Goal: Task Accomplishment & Management: Understand process/instructions

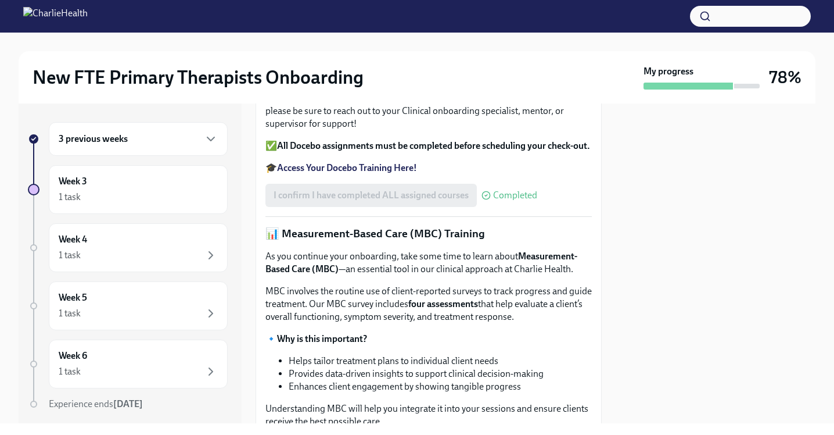
scroll to position [404, 0]
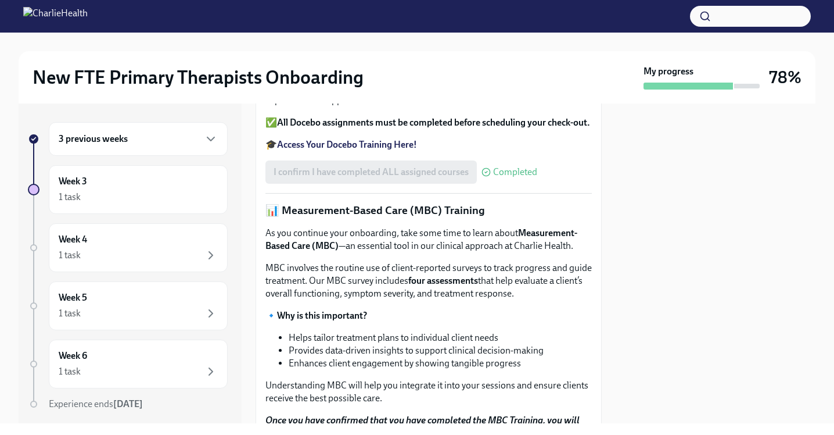
click at [184, 134] on div "3 previous weeks" at bounding box center [138, 139] width 159 height 14
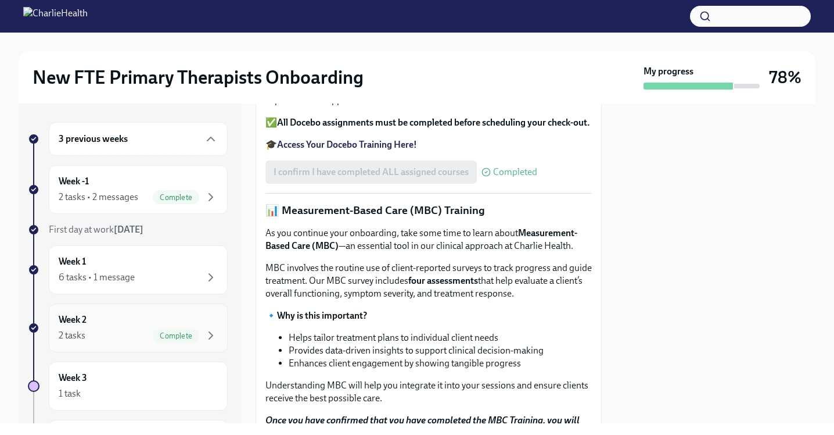
click at [180, 343] on div "Week 2 2 tasks Complete" at bounding box center [138, 327] width 179 height 49
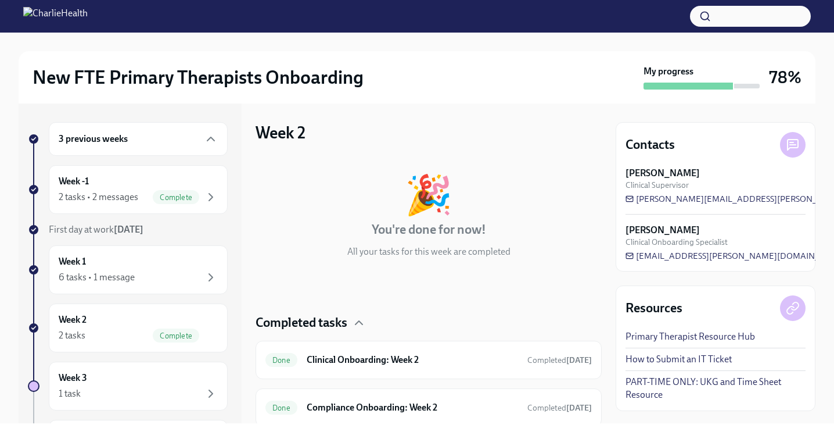
scroll to position [41, 0]
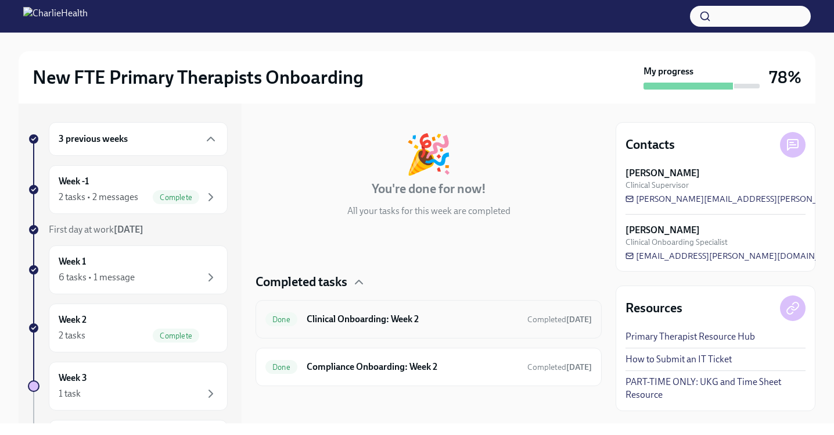
click at [423, 333] on div "Done Clinical Onboarding: Week 2 Completed [DATE]" at bounding box center [429, 319] width 346 height 38
click at [433, 314] on h6 "Clinical Onboarding: Week 2" at bounding box center [412, 319] width 211 height 13
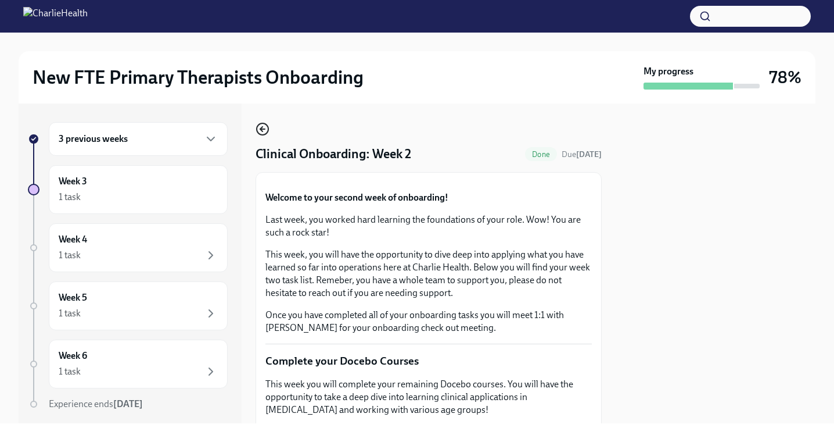
click at [264, 131] on icon "button" at bounding box center [263, 129] width 14 height 14
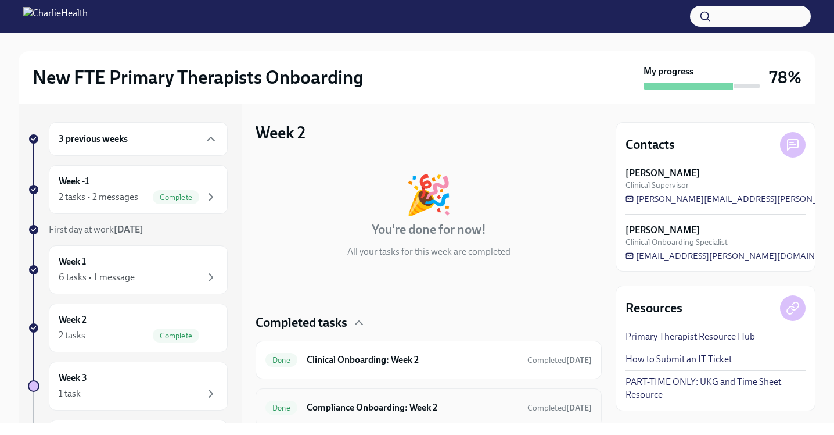
click at [373, 404] on h6 "Compliance Onboarding: Week 2" at bounding box center [412, 407] width 211 height 13
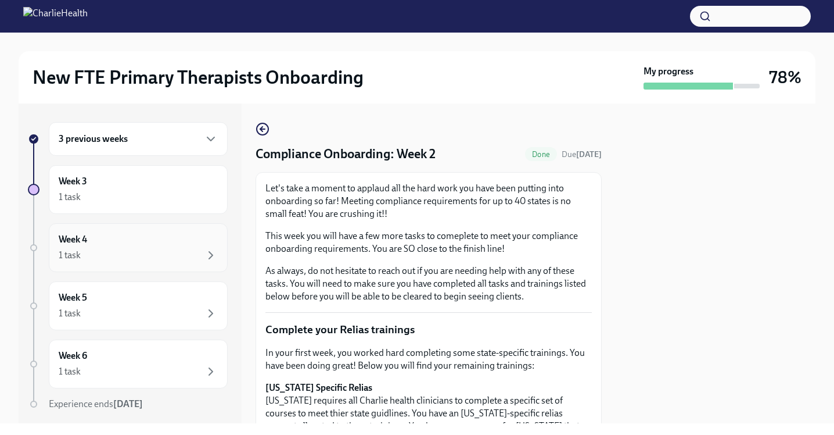
click at [180, 235] on div "Week 4 1 task" at bounding box center [138, 247] width 159 height 29
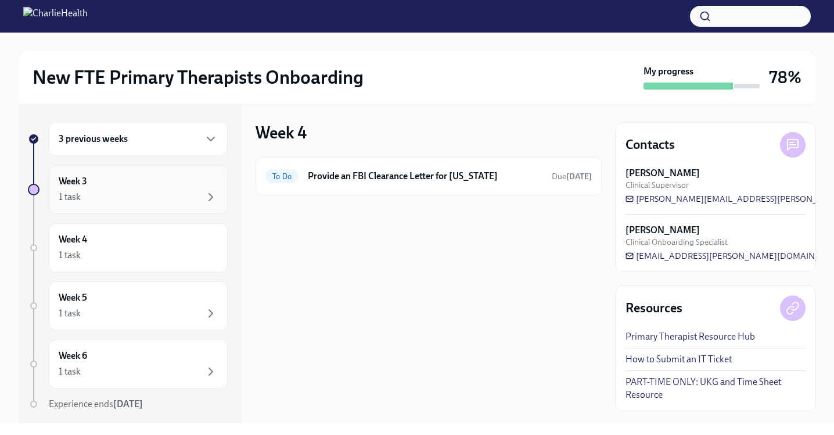
click at [187, 192] on div "1 task" at bounding box center [138, 197] width 159 height 14
click at [191, 131] on div "3 previous weeks" at bounding box center [138, 139] width 179 height 34
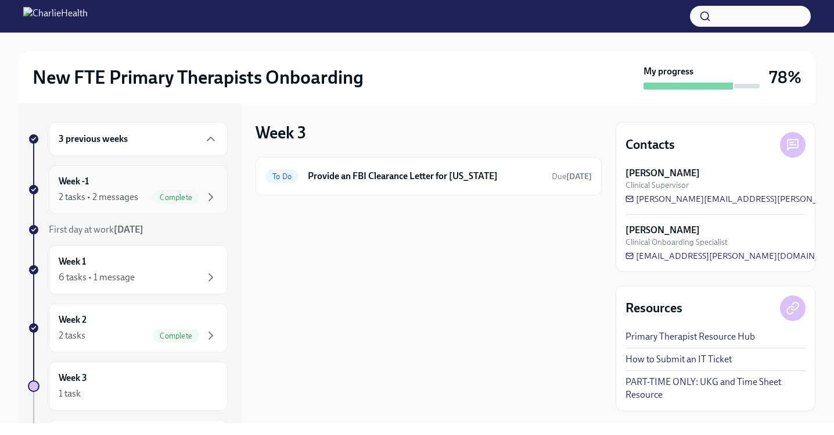
click at [202, 189] on div "Week -1 2 tasks • 2 messages Complete" at bounding box center [138, 189] width 159 height 29
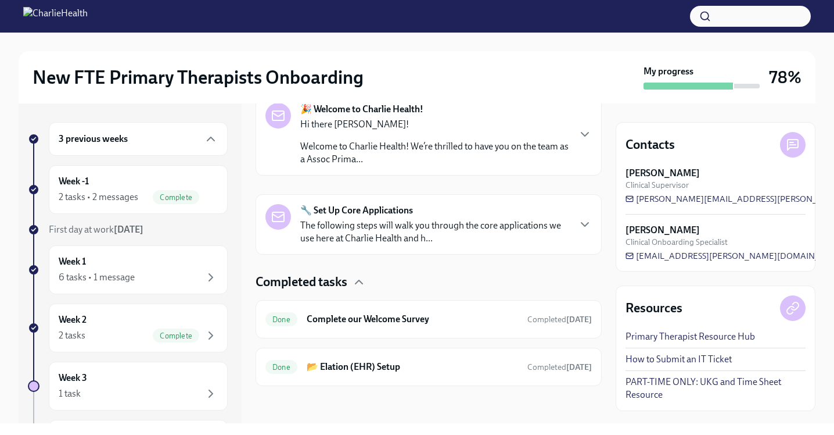
scroll to position [201, 0]
click at [515, 149] on p "Welcome to Charlie Health! We’re thrilled to have you on the team as a Assoc Pr…" at bounding box center [434, 154] width 268 height 26
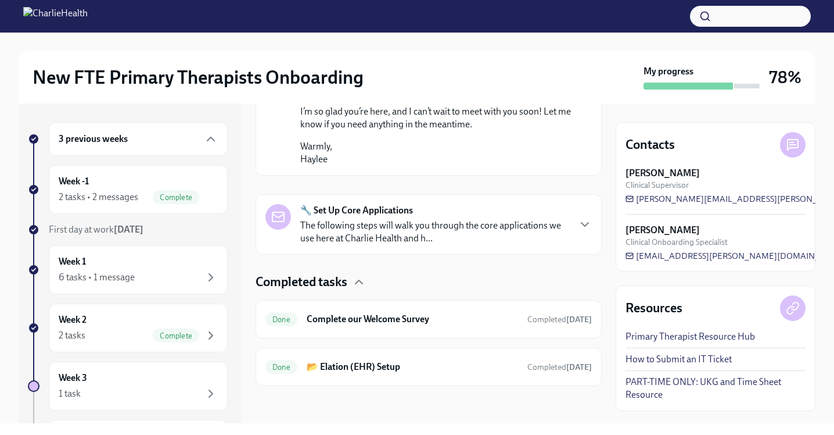
scroll to position [887, 0]
click at [468, 245] on p "The following steps will walk you through the core applications we use here at …" at bounding box center [434, 232] width 268 height 26
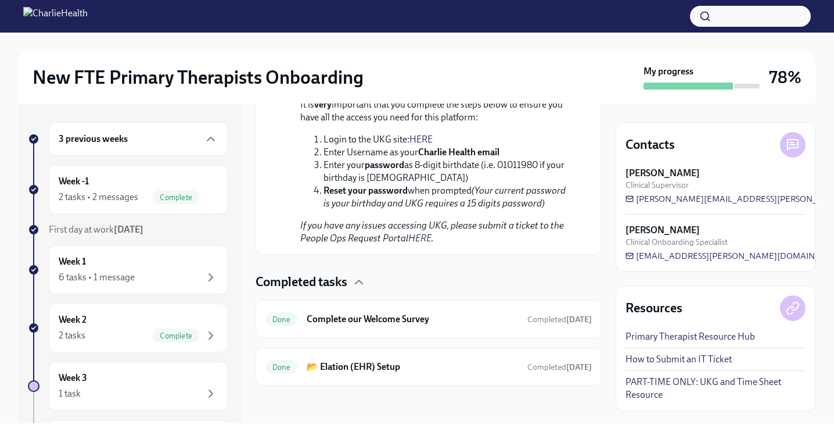
scroll to position [1821, 0]
click at [472, 319] on h6 "Complete our Welcome Survey" at bounding box center [412, 319] width 211 height 13
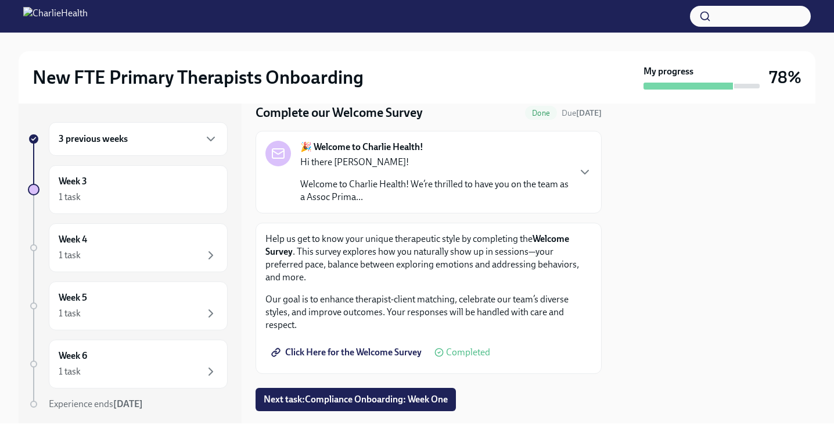
scroll to position [53, 0]
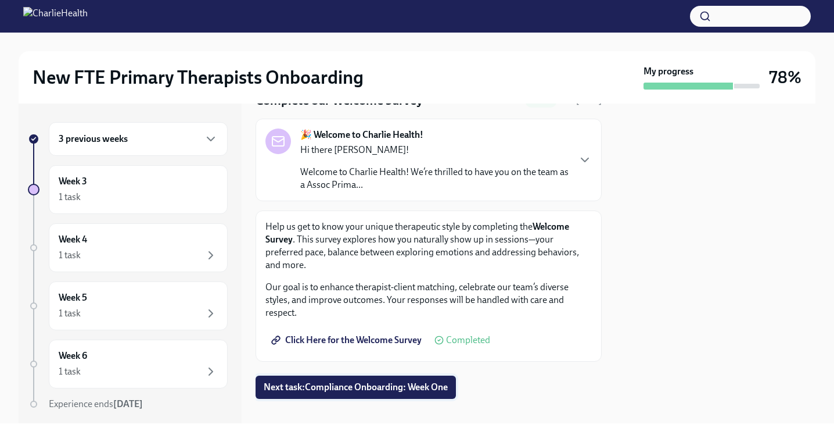
click at [418, 381] on span "Next task : Compliance Onboarding: Week One" at bounding box center [356, 387] width 184 height 12
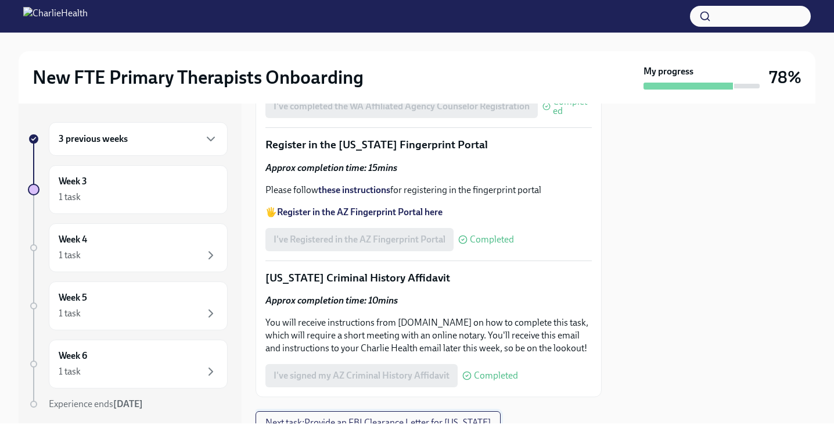
scroll to position [1464, 0]
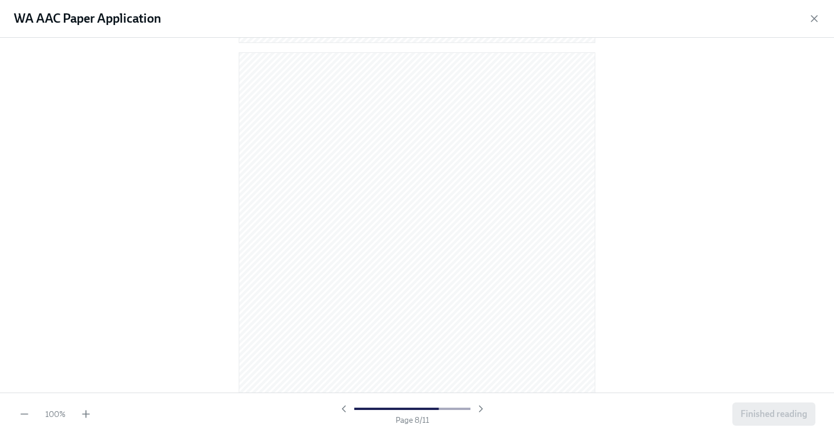
scroll to position [4831, 0]
click at [763, 408] on span "Finished reading" at bounding box center [774, 414] width 67 height 12
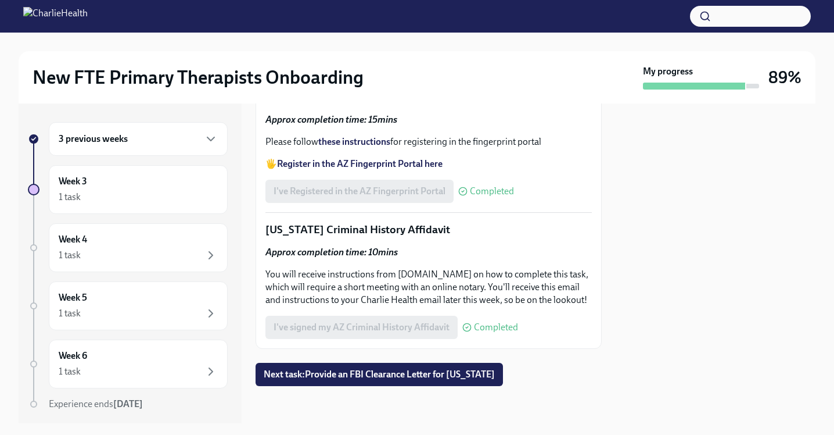
scroll to position [1760, 0]
click at [355, 379] on span "Next task : Provide an FBI Clearance Letter for [US_STATE]" at bounding box center [379, 374] width 231 height 12
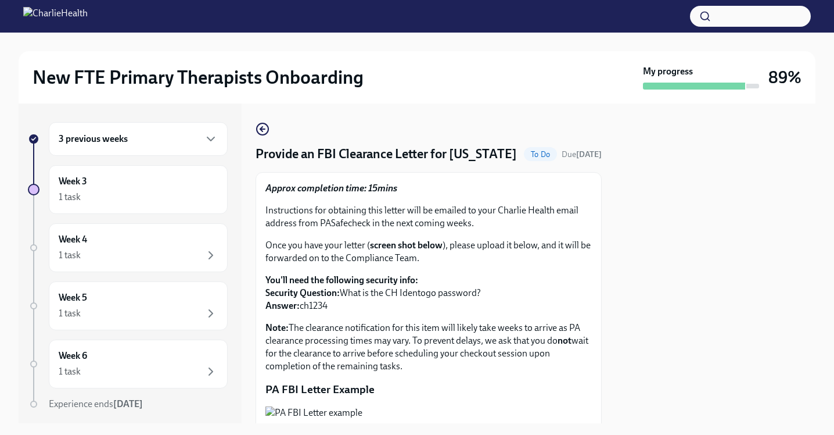
click at [195, 144] on div "3 previous weeks" at bounding box center [138, 139] width 159 height 14
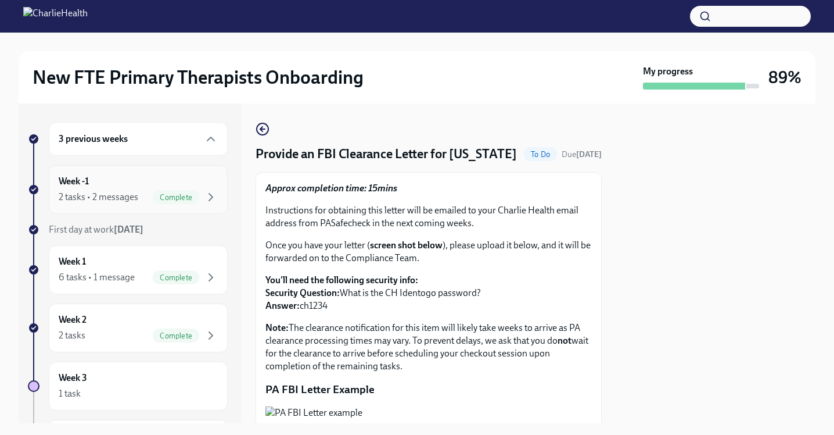
click at [200, 178] on div "Week -1 2 tasks • 2 messages Complete" at bounding box center [138, 189] width 159 height 29
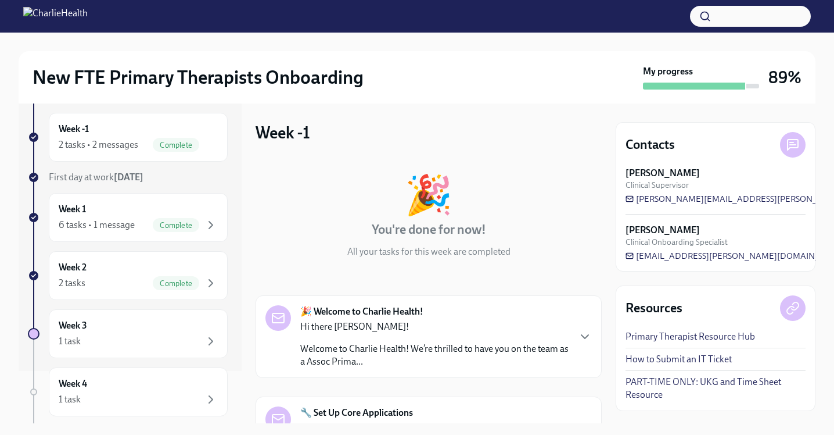
scroll to position [53, 0]
click at [181, 266] on div "Week 2 2 tasks Complete" at bounding box center [138, 274] width 159 height 29
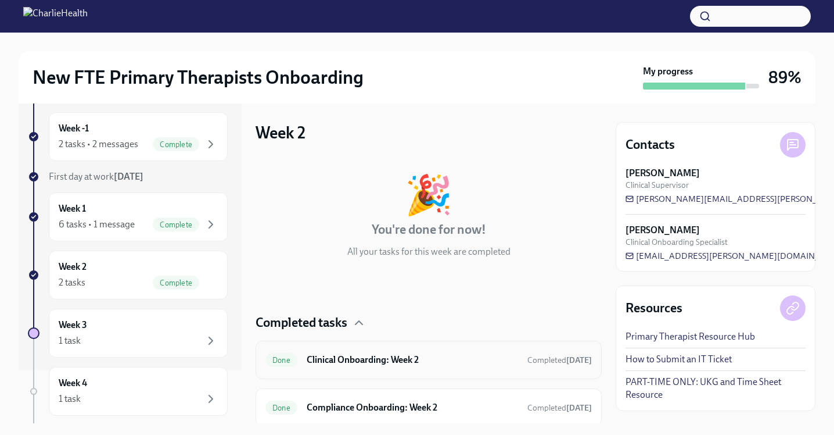
click at [411, 361] on h6 "Clinical Onboarding: Week 2" at bounding box center [412, 359] width 211 height 13
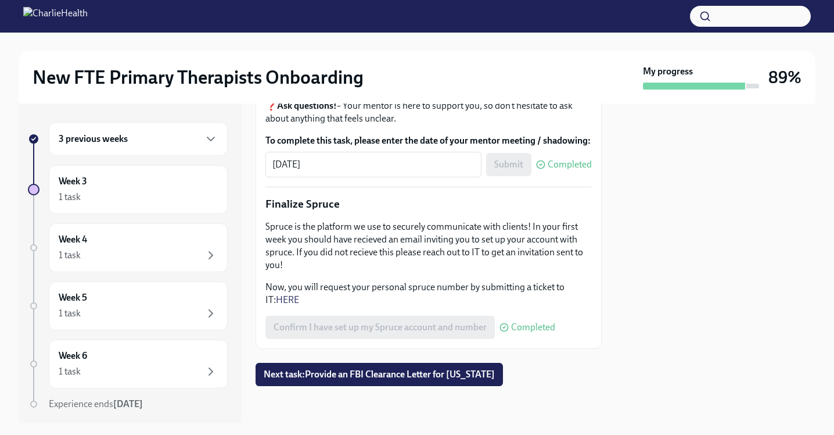
scroll to position [1479, 0]
click at [413, 373] on span "Next task : Provide an FBI Clearance Letter for [US_STATE]" at bounding box center [379, 374] width 231 height 12
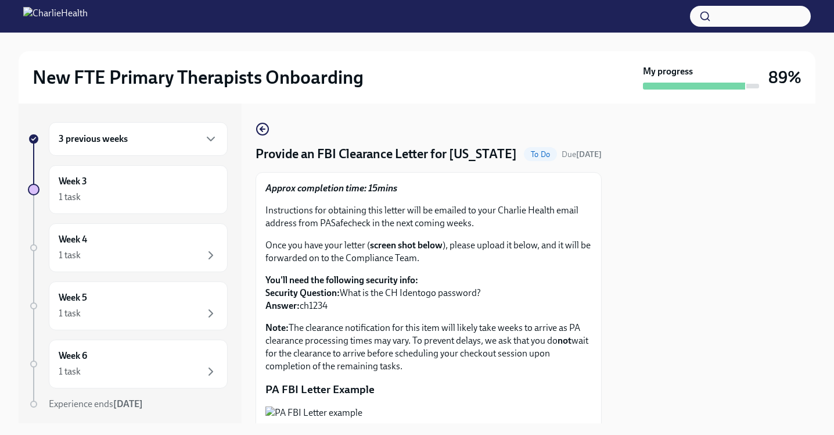
click at [131, 141] on div "3 previous weeks" at bounding box center [138, 139] width 159 height 14
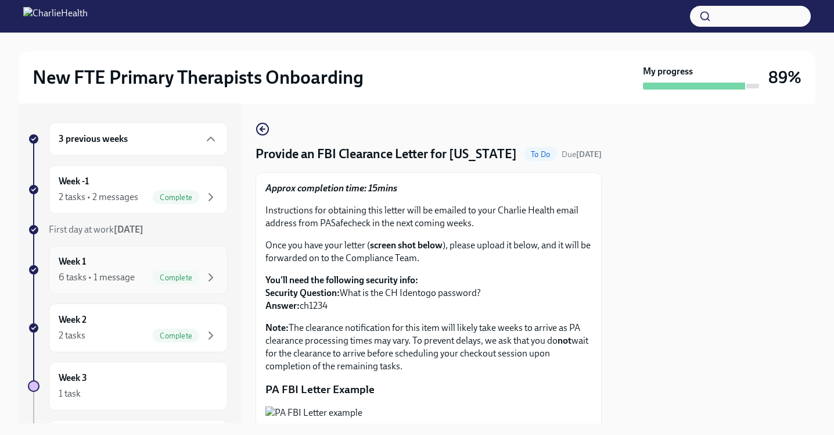
click at [202, 288] on div "Week 1 6 tasks • 1 message Complete" at bounding box center [138, 269] width 179 height 49
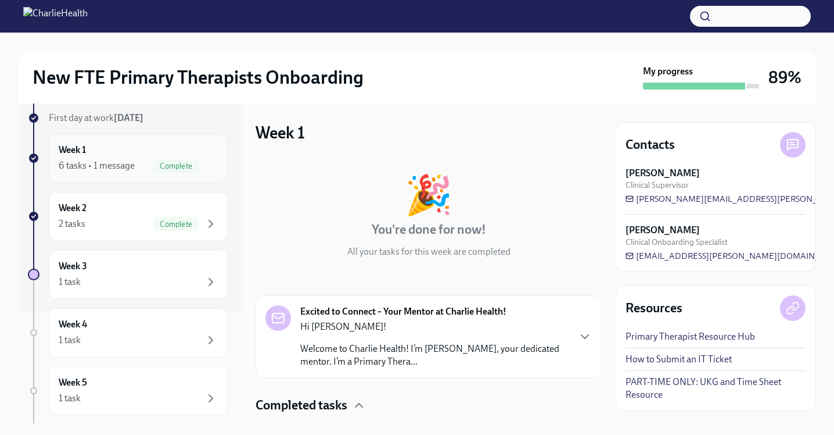
scroll to position [113, 0]
click at [189, 224] on span "Complete" at bounding box center [176, 222] width 46 height 9
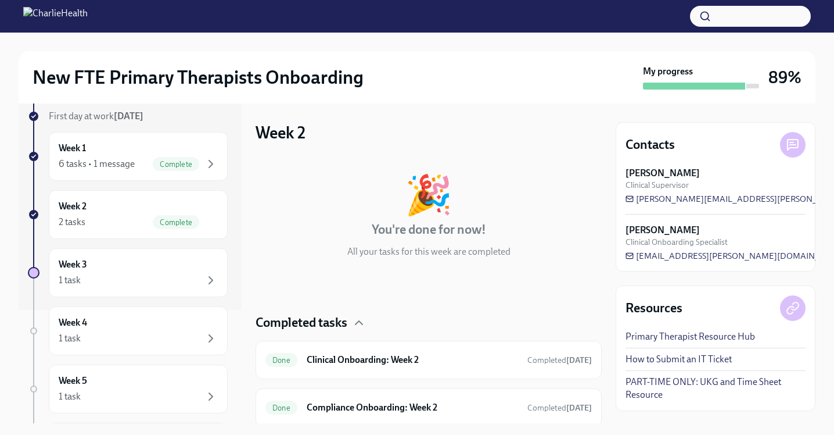
scroll to position [41, 0]
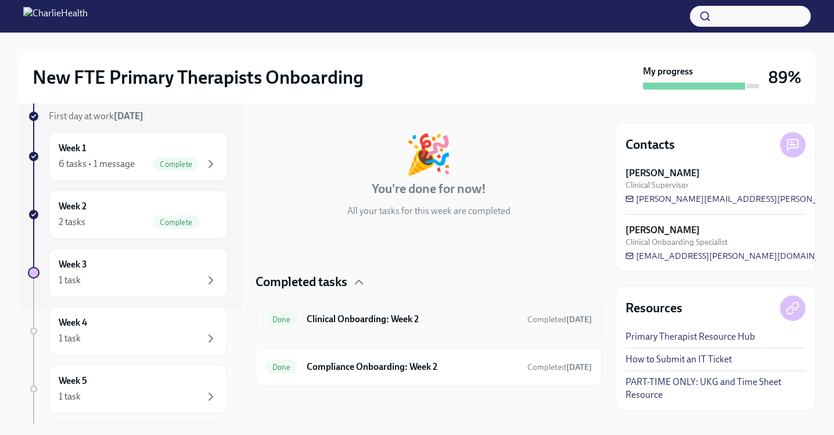
click at [439, 305] on div "Done Clinical Onboarding: Week 2 Completed [DATE]" at bounding box center [429, 319] width 346 height 38
click at [447, 317] on h6 "Clinical Onboarding: Week 2" at bounding box center [412, 319] width 211 height 13
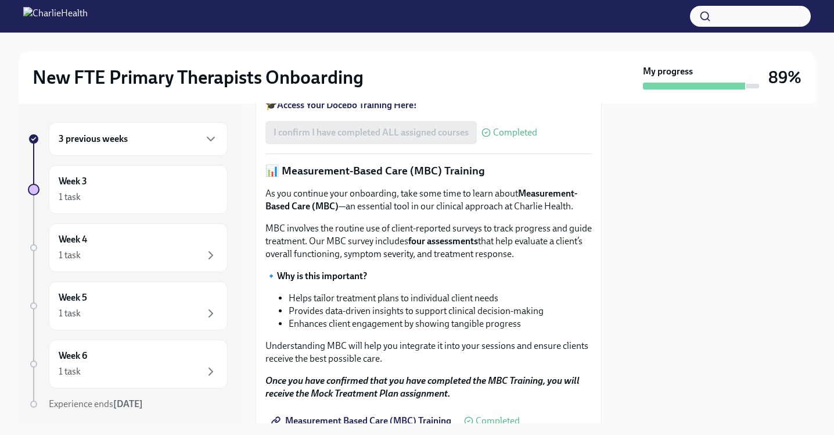
scroll to position [452, 0]
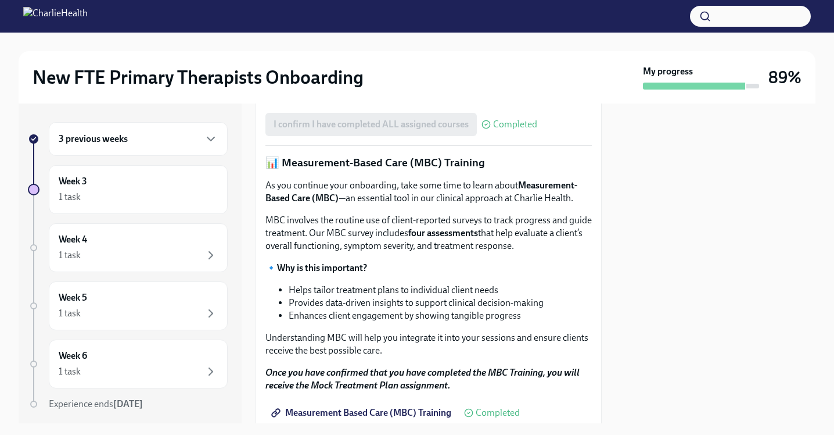
click at [404, 102] on strong "Access Your Docebo Training Here!" at bounding box center [347, 96] width 140 height 11
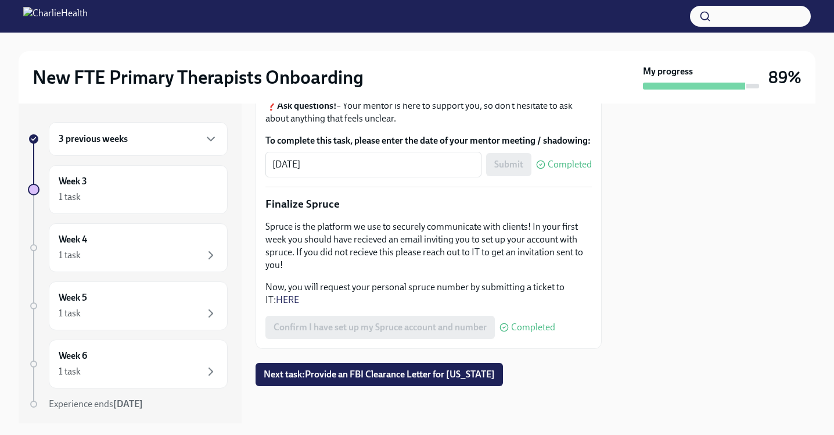
scroll to position [1452, 0]
click at [179, 144] on div "3 previous weeks" at bounding box center [138, 139] width 159 height 14
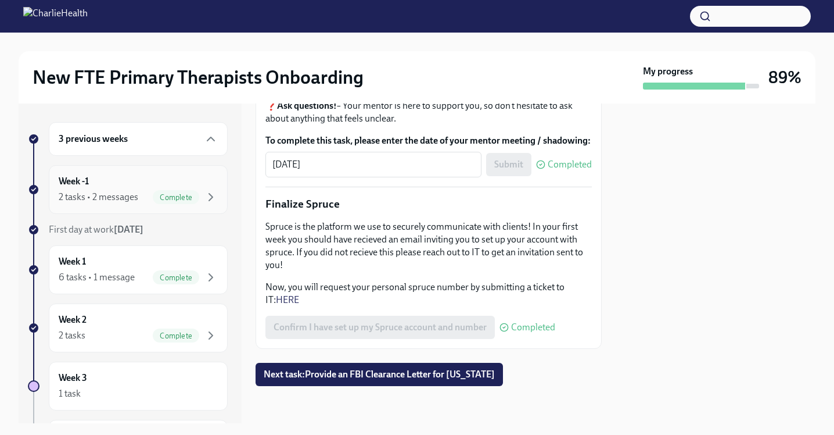
click at [188, 178] on div "Week -1 2 tasks • 2 messages Complete" at bounding box center [138, 189] width 159 height 29
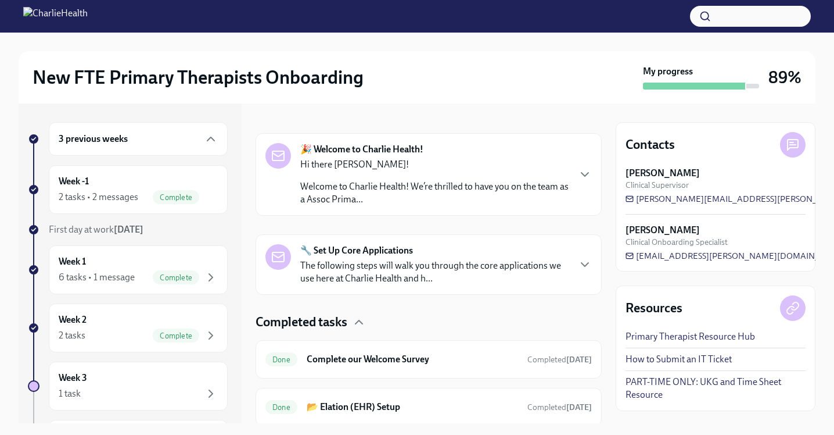
scroll to position [162, 0]
click at [378, 80] on div "New FTE Primary Therapists Onboarding" at bounding box center [336, 77] width 606 height 23
click at [214, 141] on icon "button" at bounding box center [211, 139] width 14 height 14
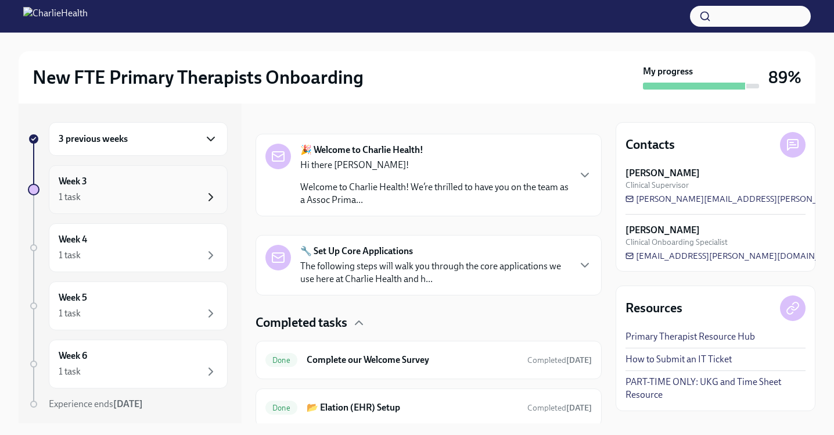
click at [207, 199] on icon "button" at bounding box center [211, 197] width 14 height 14
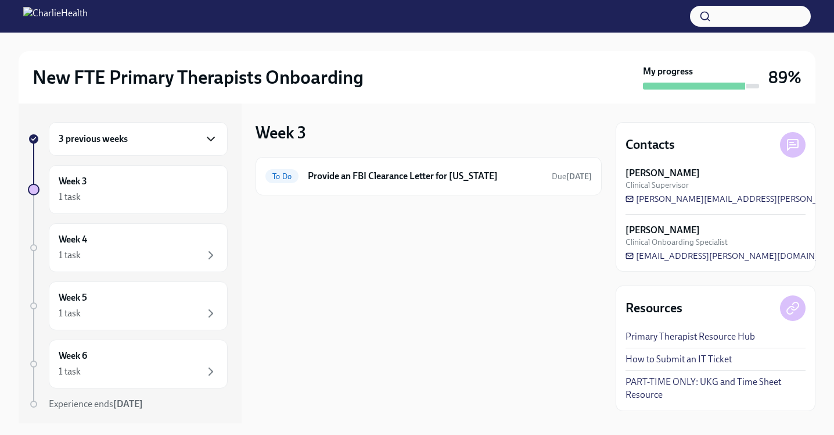
click at [186, 143] on div "3 previous weeks" at bounding box center [138, 139] width 159 height 14
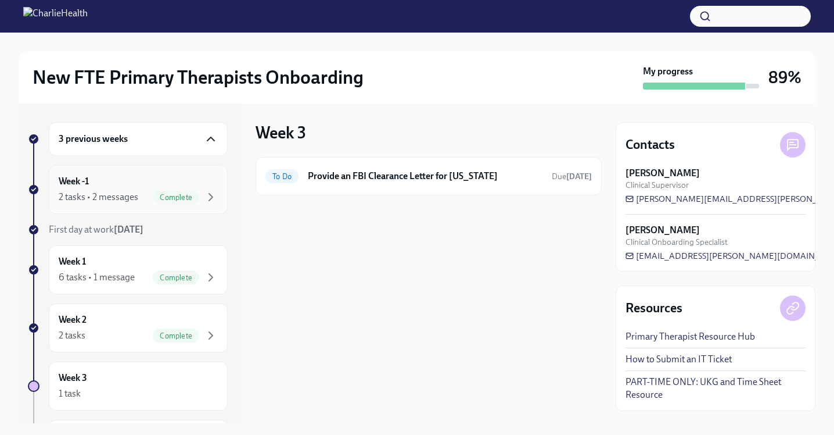
click at [200, 184] on div "Week -1 2 tasks • 2 messages Complete" at bounding box center [138, 189] width 159 height 29
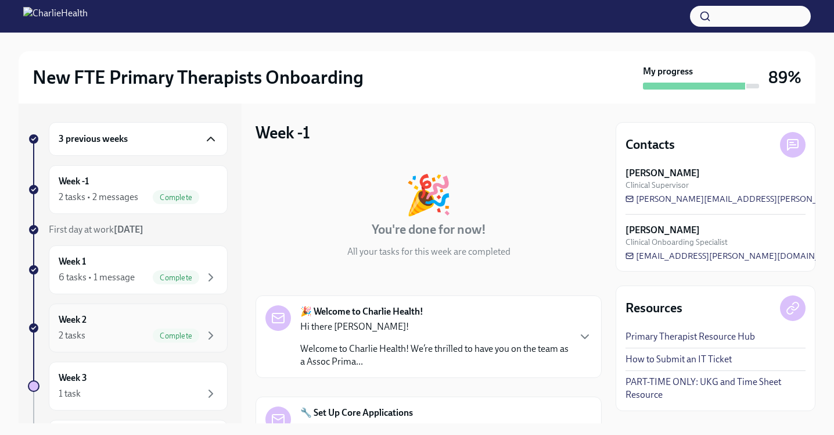
click at [184, 319] on div "Week 2 2 tasks Complete" at bounding box center [138, 327] width 159 height 29
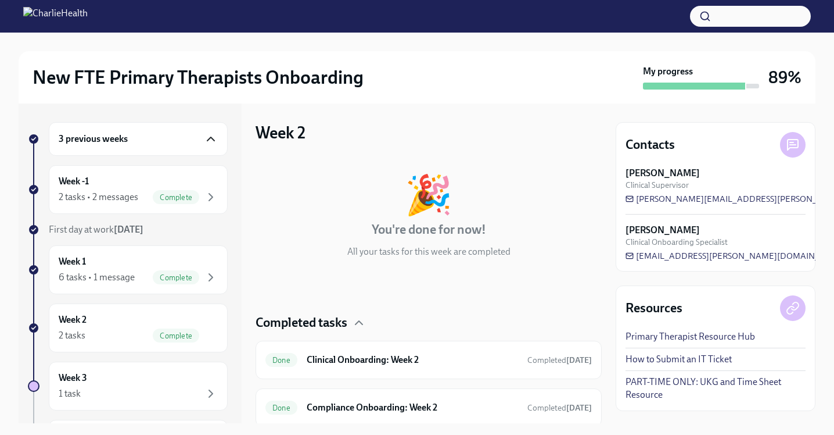
scroll to position [41, 0]
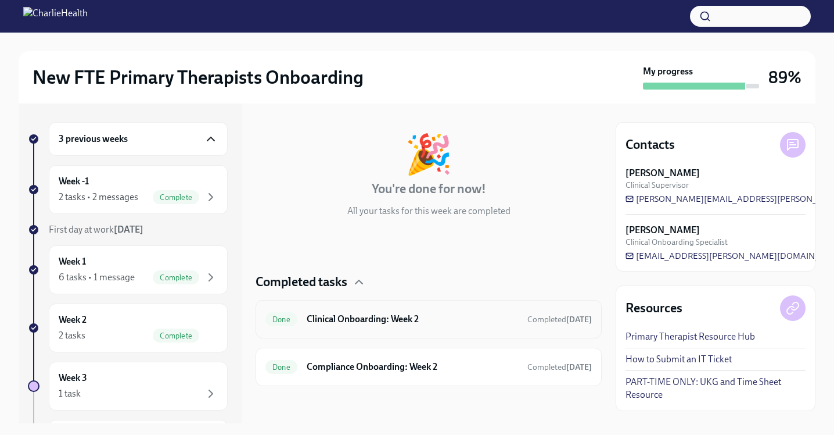
click at [414, 309] on div "Done Clinical Onboarding: Week 2 Completed [DATE]" at bounding box center [429, 319] width 346 height 38
click at [418, 321] on h6 "Clinical Onboarding: Week 2" at bounding box center [412, 319] width 211 height 13
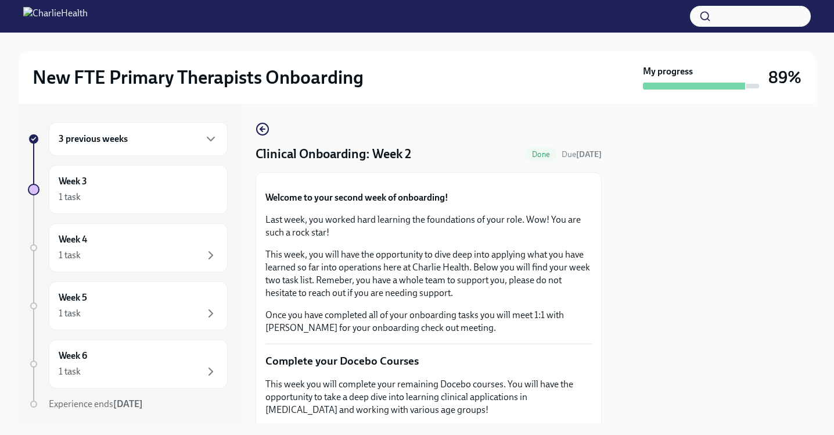
click at [260, 117] on div "Clinical Onboarding: Week 2 Done Due [DATE] Welcome to your second week of onbo…" at bounding box center [429, 263] width 346 height 320
click at [261, 121] on div "Clinical Onboarding: Week 2 Done Due [DATE] Welcome to your second week of onbo…" at bounding box center [429, 263] width 346 height 320
click at [264, 131] on icon "button" at bounding box center [263, 129] width 14 height 14
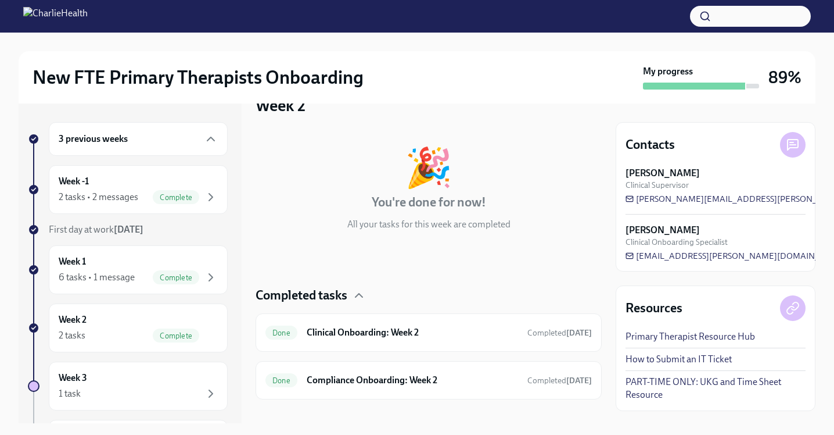
scroll to position [41, 0]
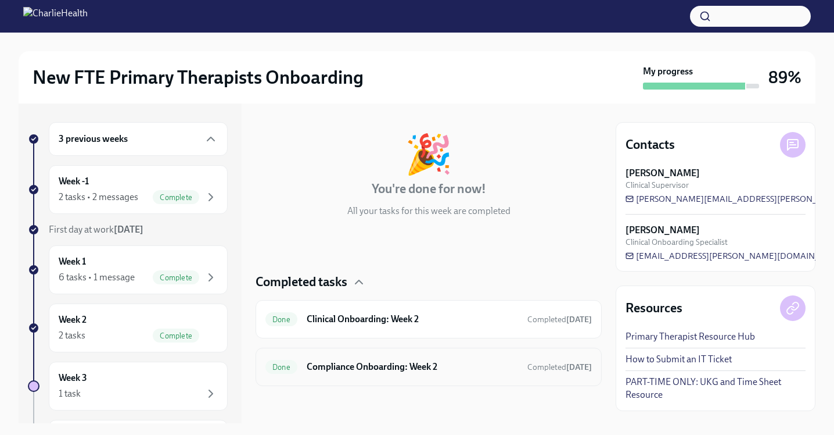
click at [405, 379] on div "Done Compliance Onboarding: Week 2 Completed [DATE]" at bounding box center [429, 366] width 346 height 38
click at [412, 357] on div "Done Compliance Onboarding: Week 2 Completed [DATE]" at bounding box center [429, 366] width 346 height 38
click at [438, 362] on h6 "Compliance Onboarding: Week 2" at bounding box center [412, 366] width 211 height 13
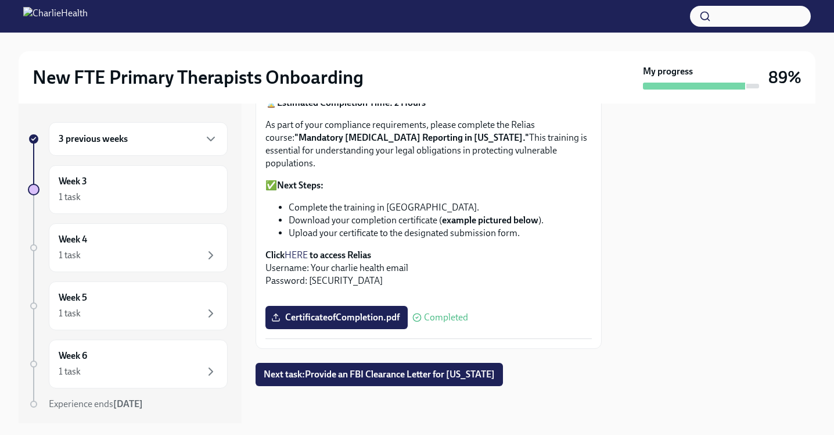
scroll to position [872, 0]
click at [640, 292] on div at bounding box center [716, 263] width 200 height 320
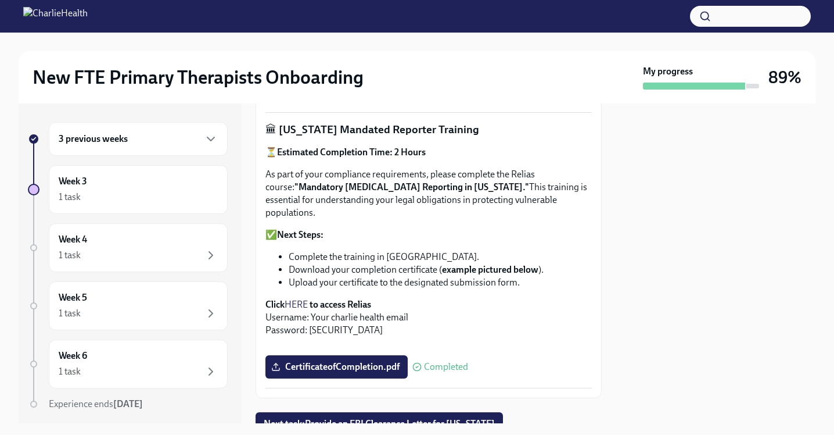
scroll to position [571, 0]
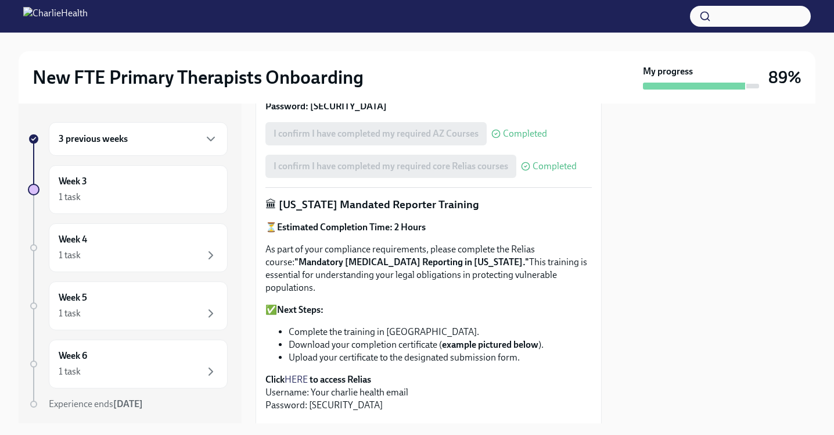
click at [111, 131] on div "3 previous weeks" at bounding box center [138, 139] width 179 height 34
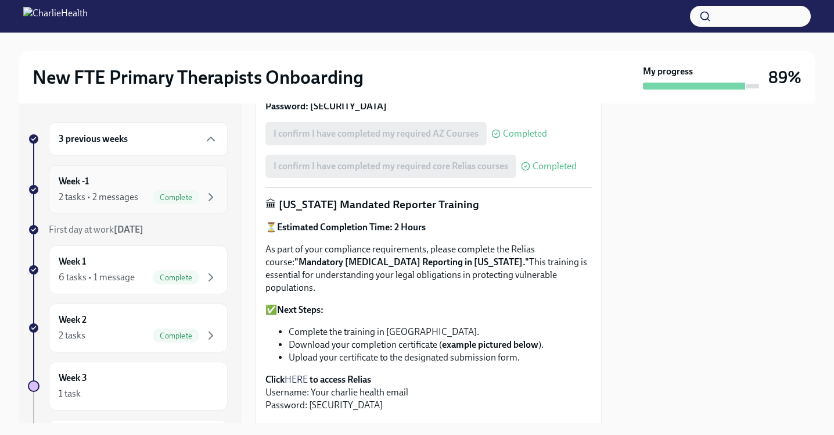
click at [184, 190] on div "Complete" at bounding box center [176, 197] width 46 height 14
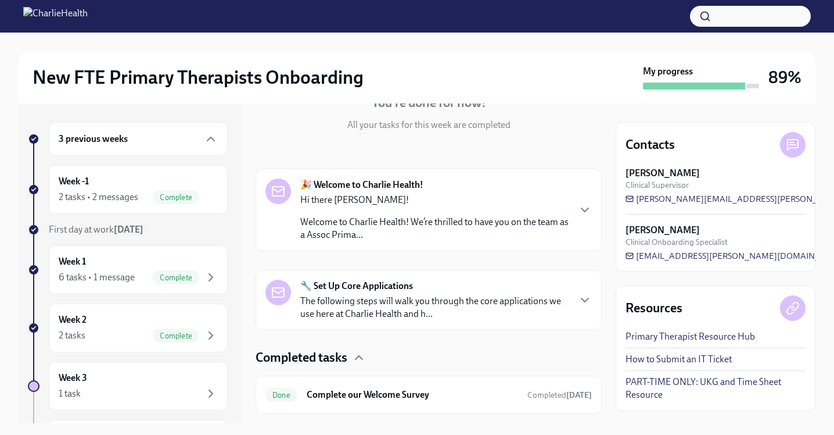
scroll to position [127, 0]
